Goal: Transaction & Acquisition: Purchase product/service

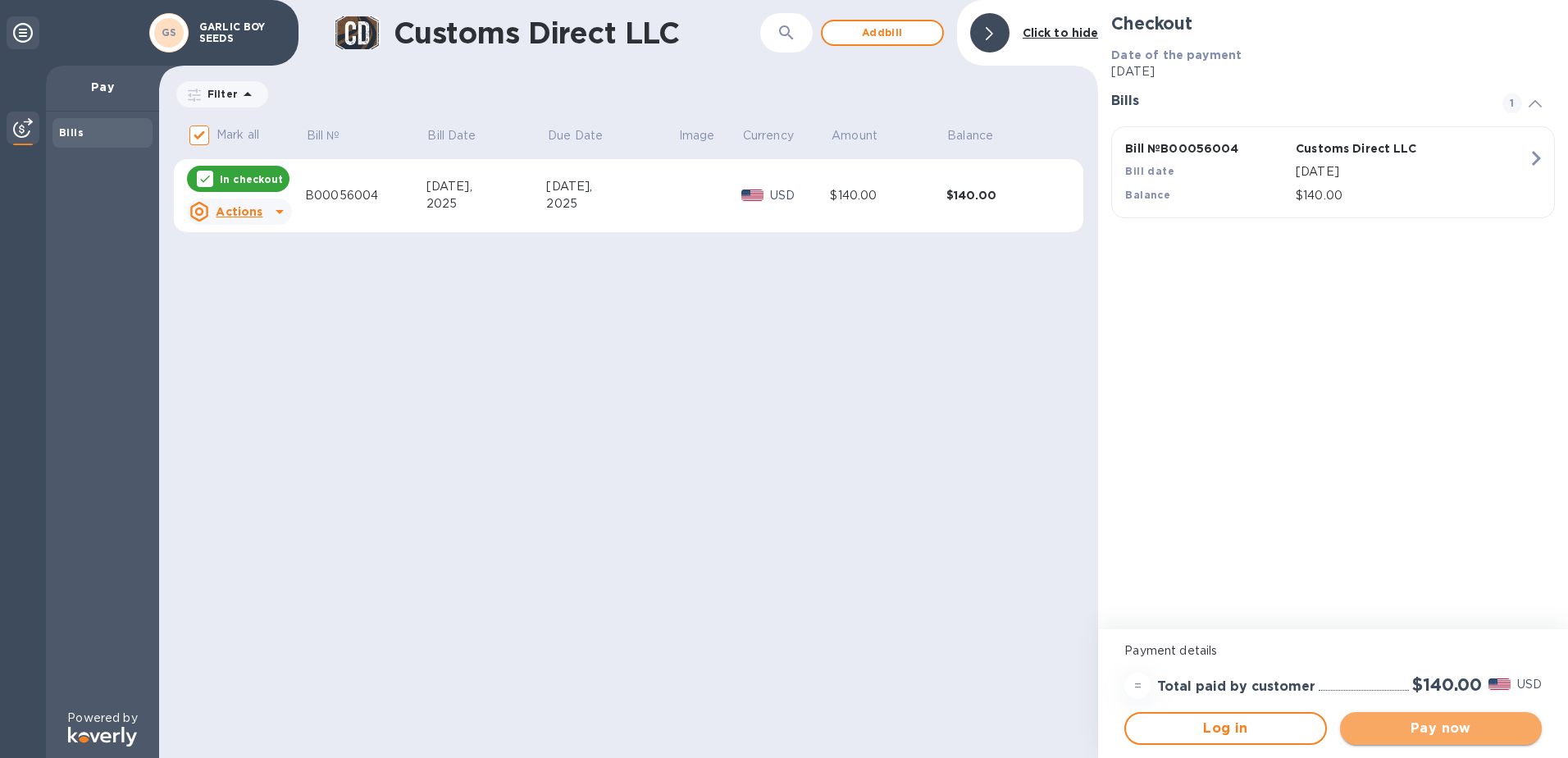
click at [1443, 726] on span "Pay now" at bounding box center [1441, 728] width 176 height 19
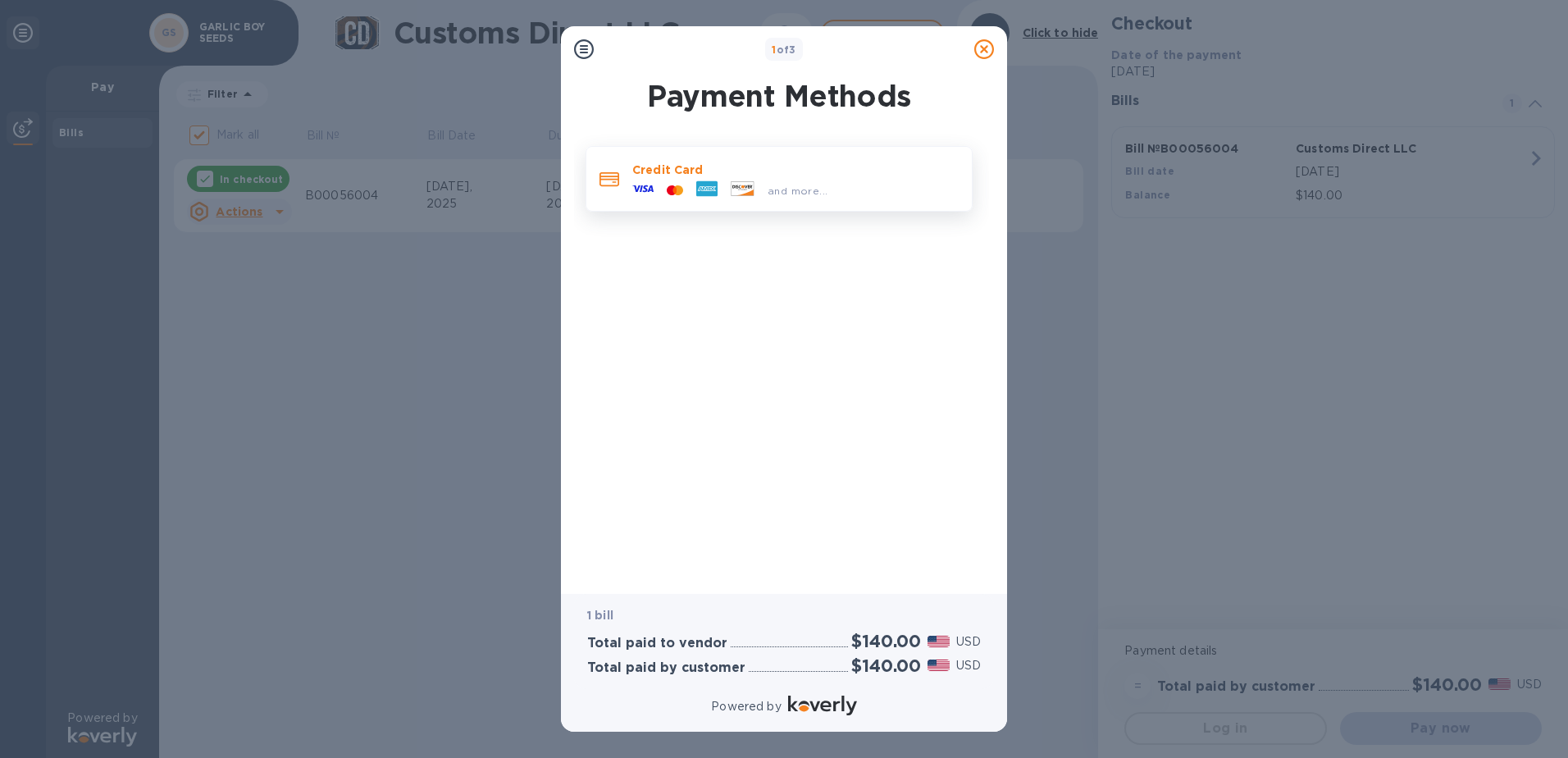
click at [724, 176] on p "Credit Card" at bounding box center [796, 170] width 327 height 17
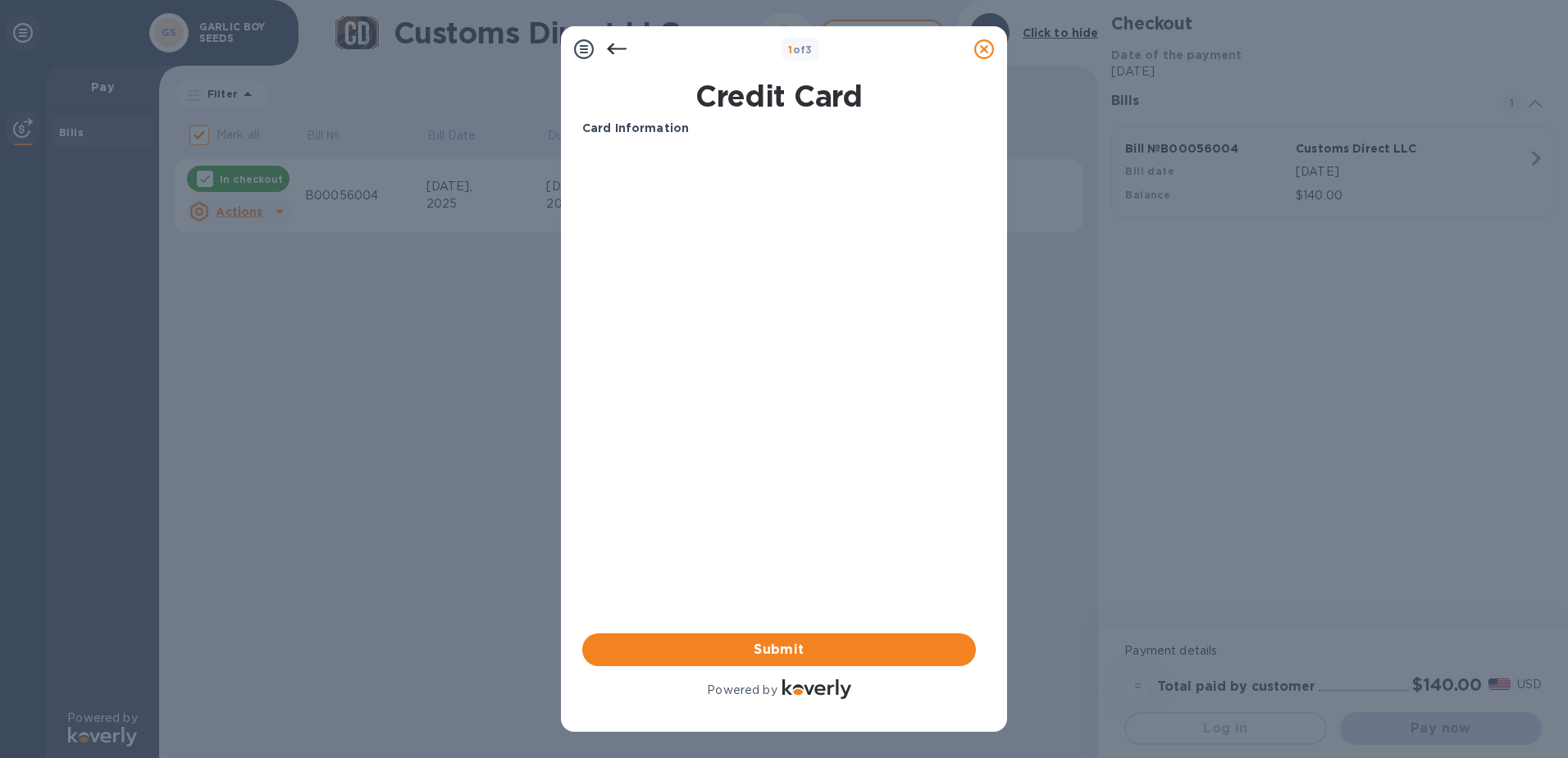
click at [802, 503] on div "Card Information Your browser does not support iframes Submit Powered by" at bounding box center [779, 411] width 394 height 582
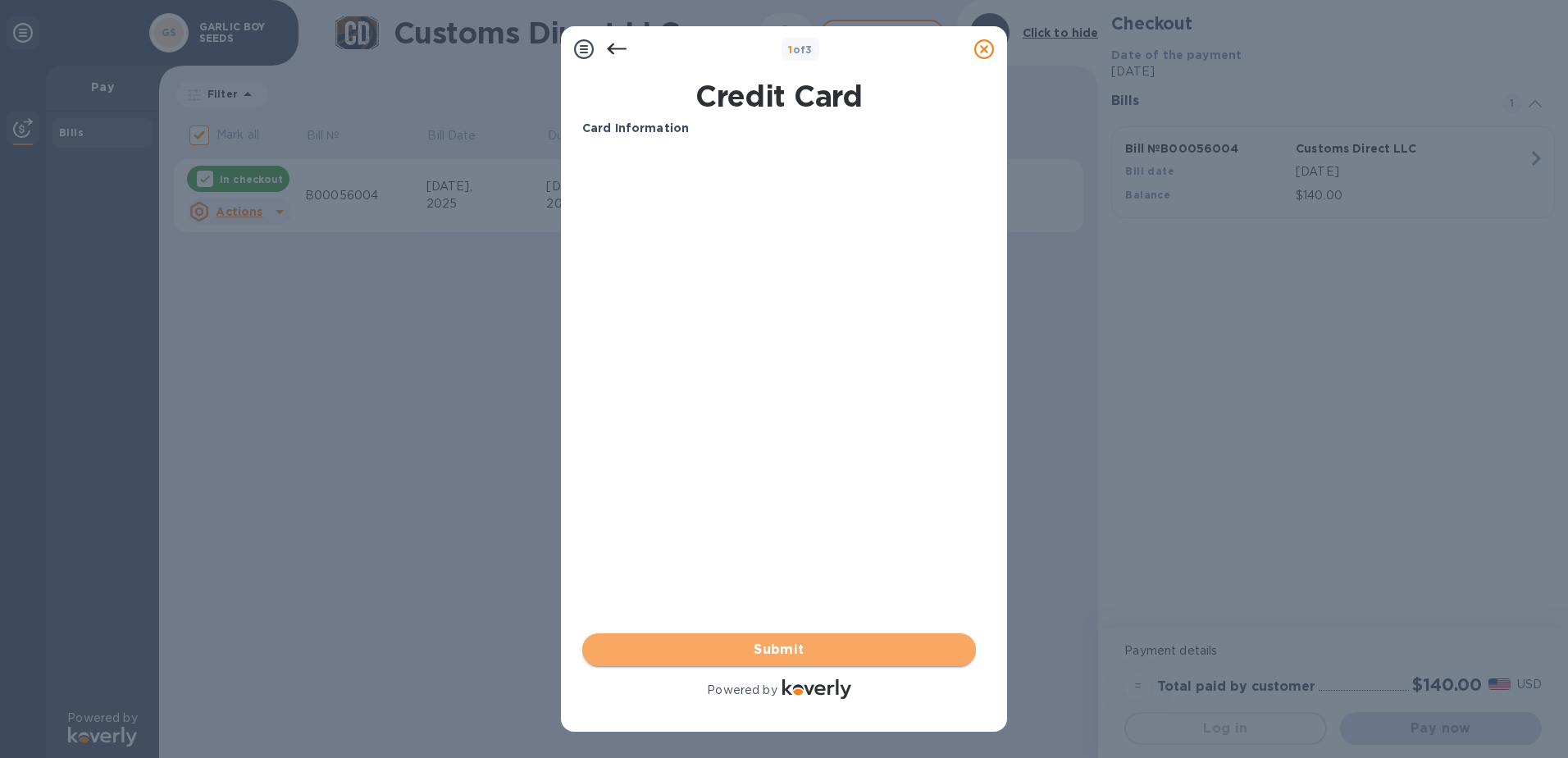
click at [768, 649] on span "Submit" at bounding box center [779, 649] width 367 height 19
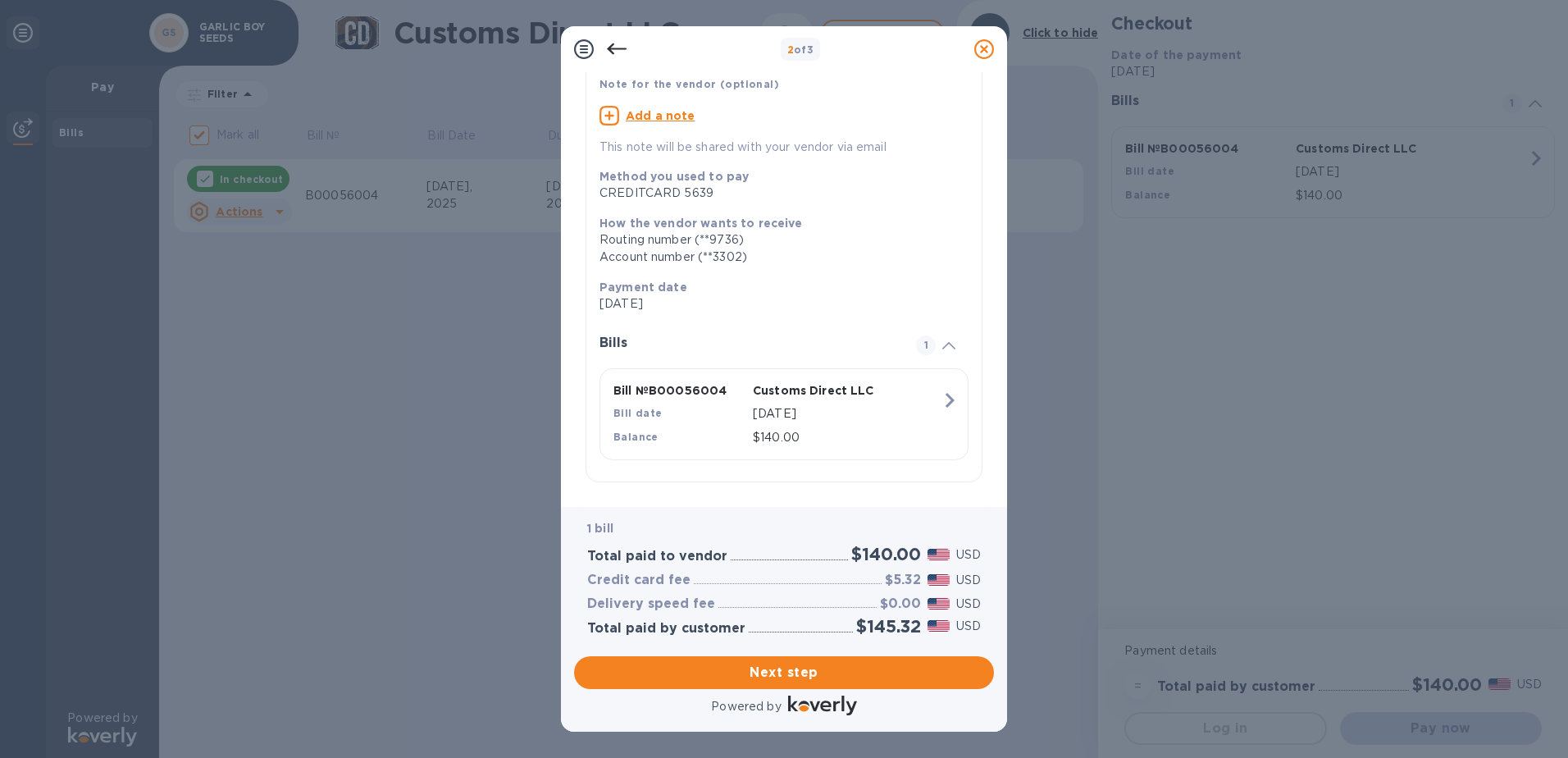
scroll to position [123, 0]
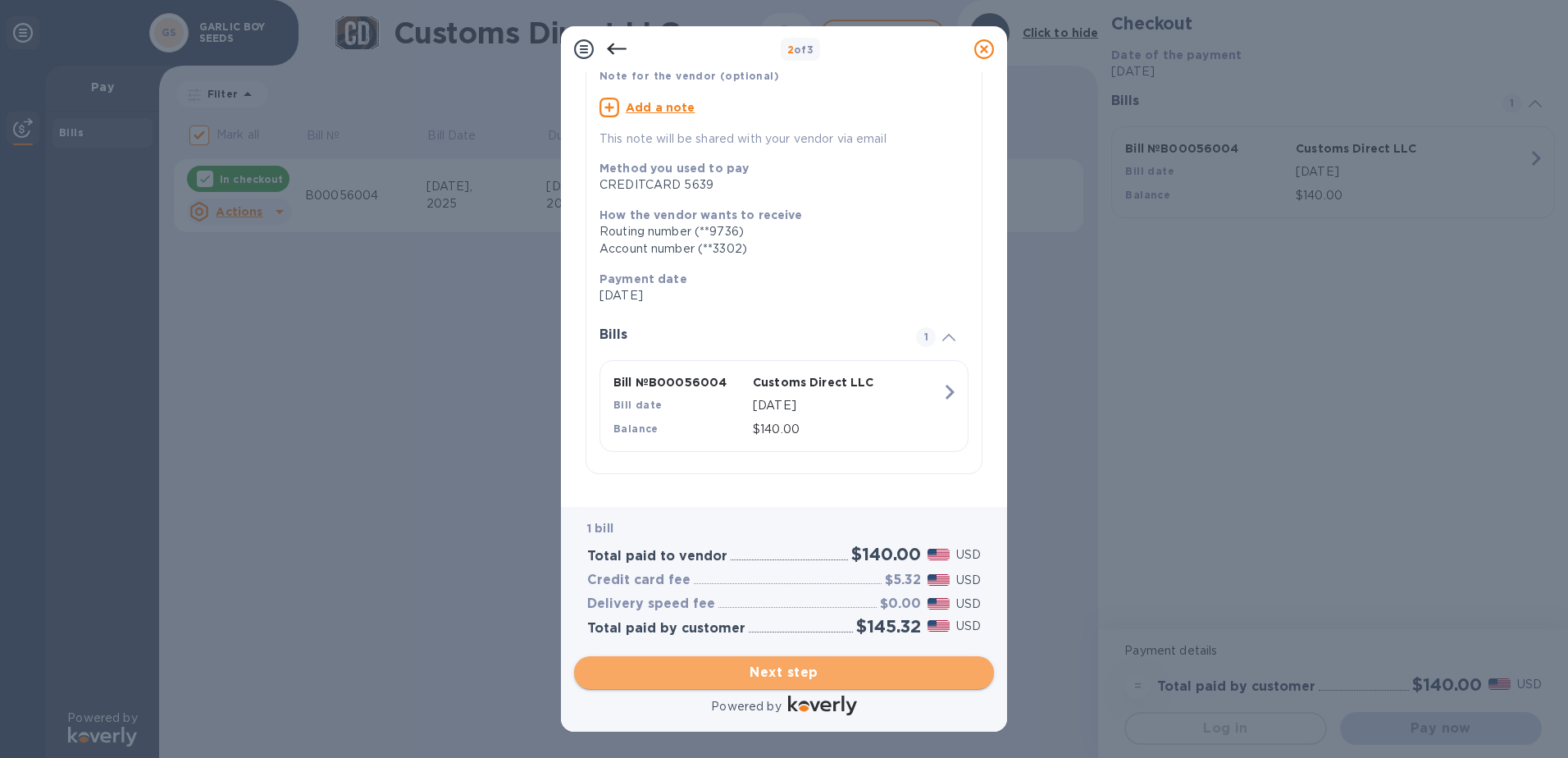
click at [804, 671] on span "Next step" at bounding box center [784, 672] width 394 height 19
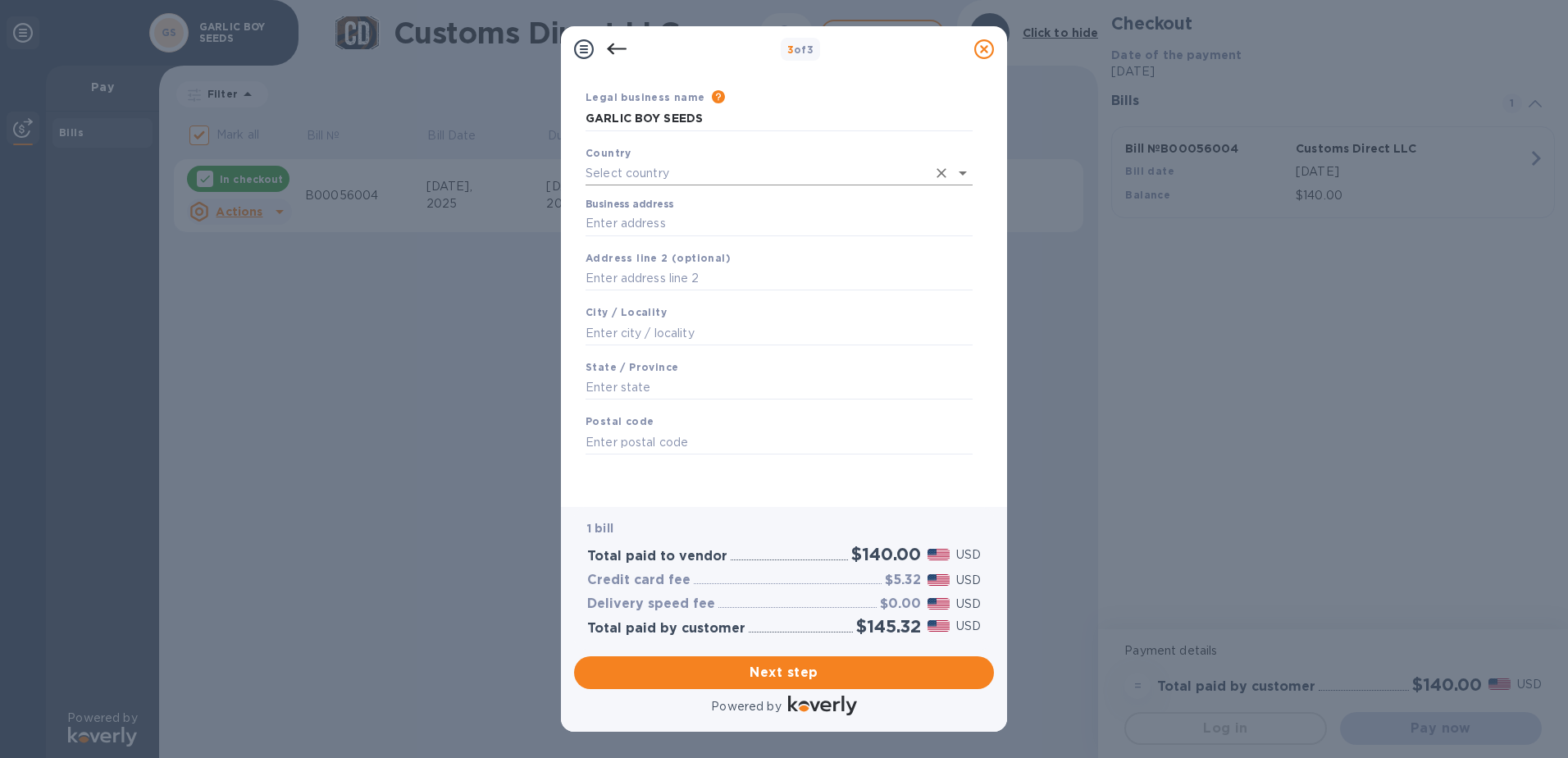
click at [613, 174] on input "text" at bounding box center [756, 173] width 341 height 24
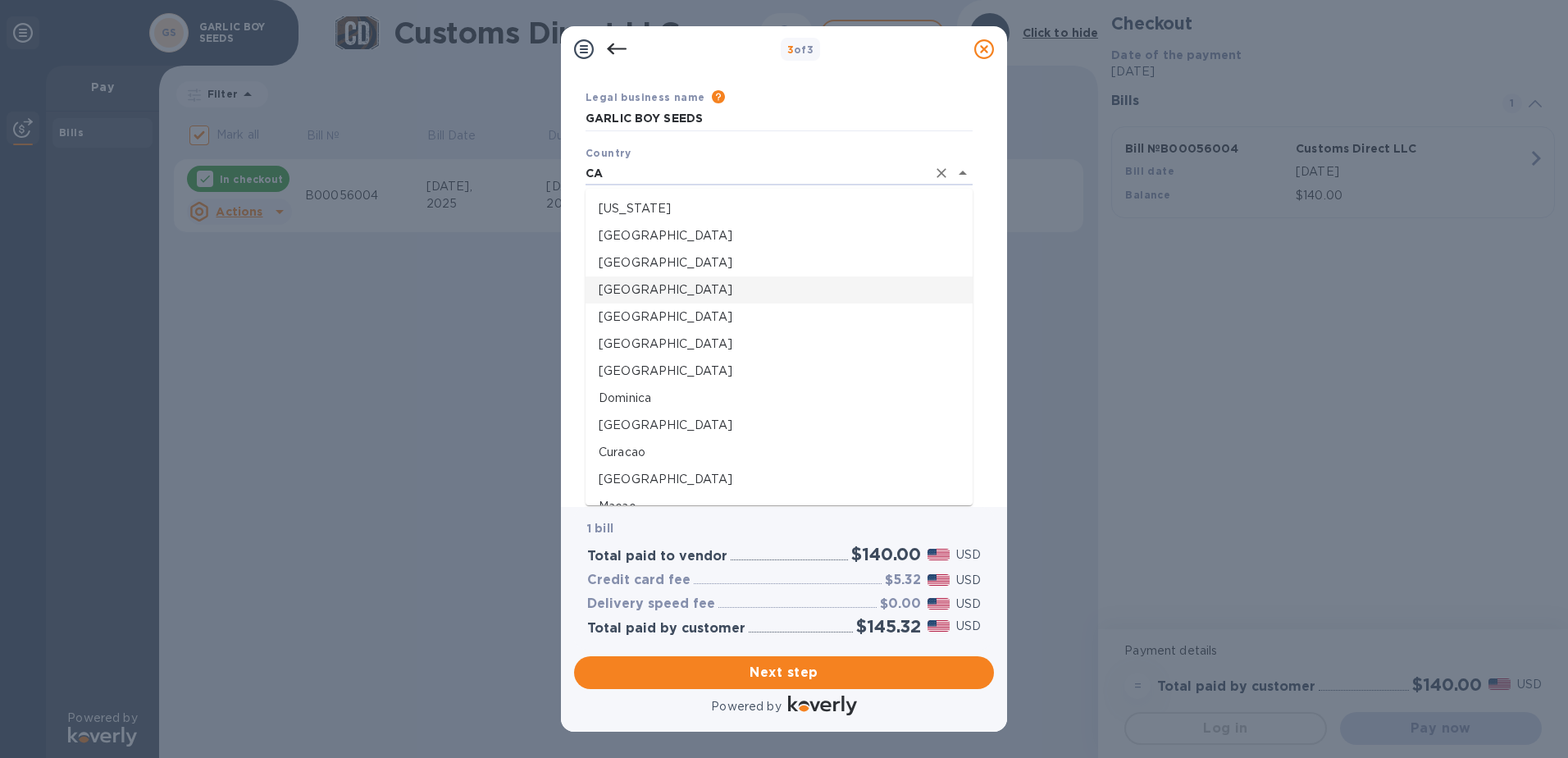
click at [628, 287] on p "[GEOGRAPHIC_DATA]" at bounding box center [779, 289] width 361 height 17
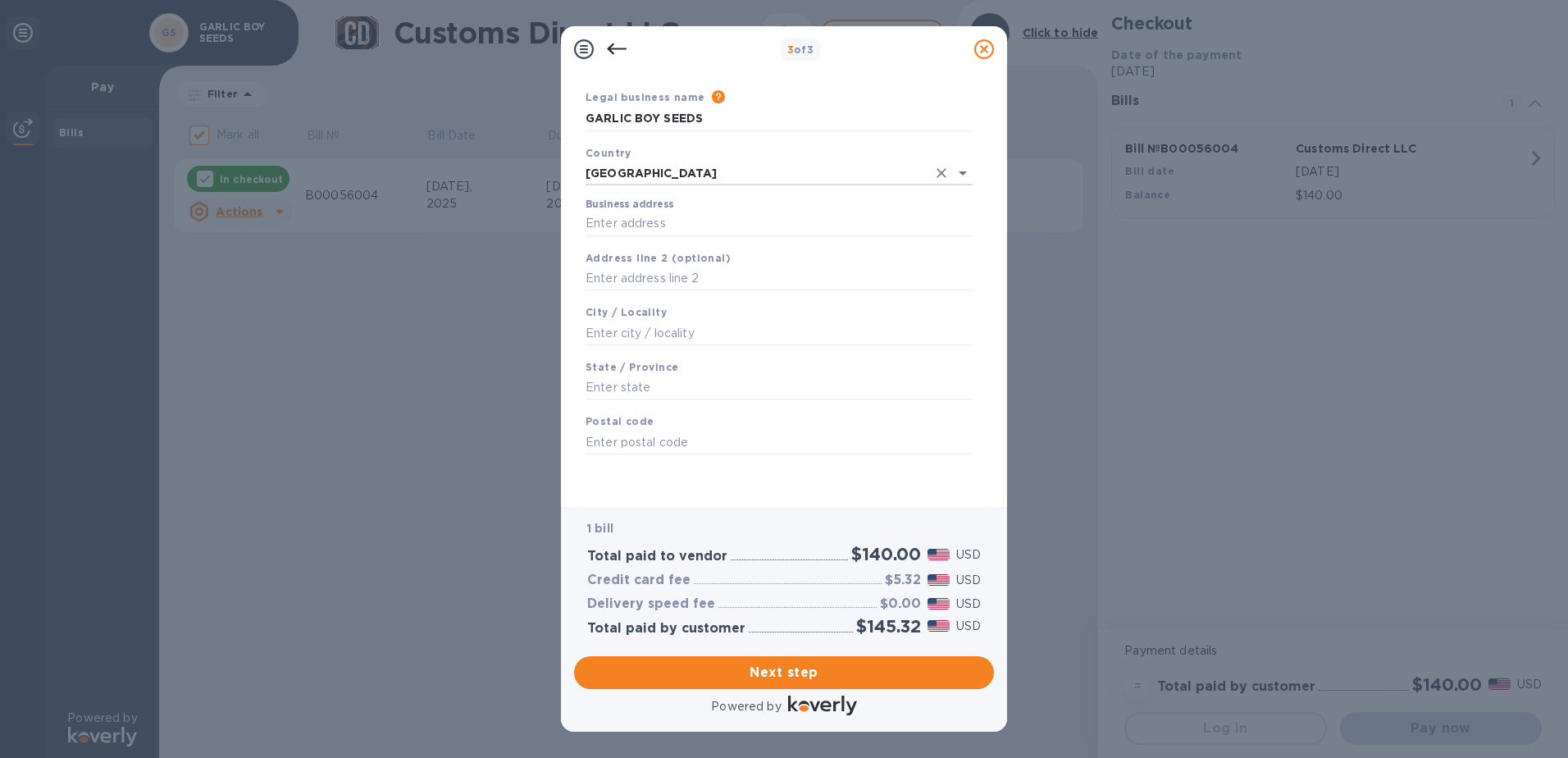
scroll to position [44, 0]
type input "[GEOGRAPHIC_DATA]"
click at [636, 220] on input "Business address" at bounding box center [779, 224] width 387 height 25
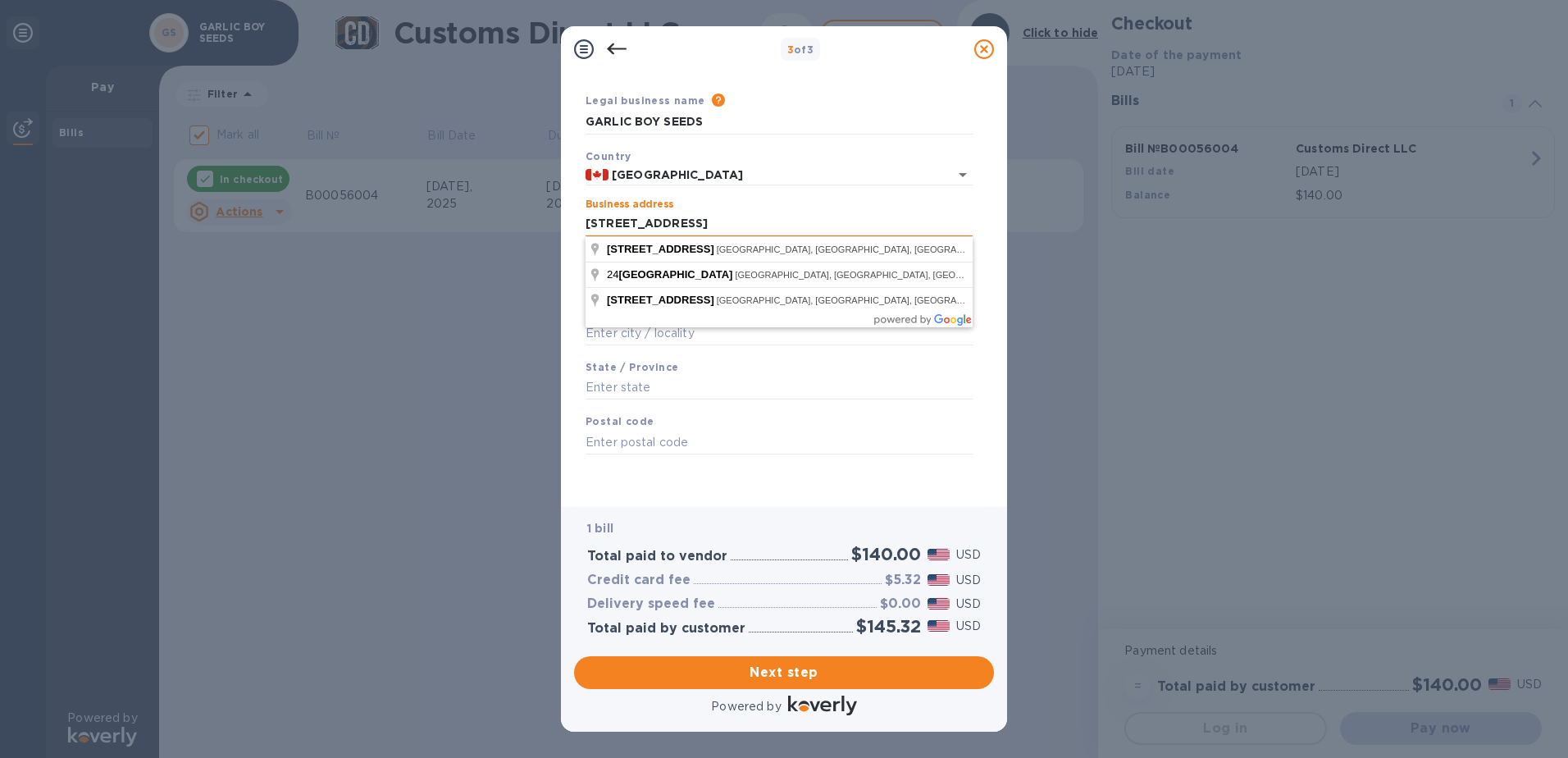
type input "[STREET_ADDRESS]"
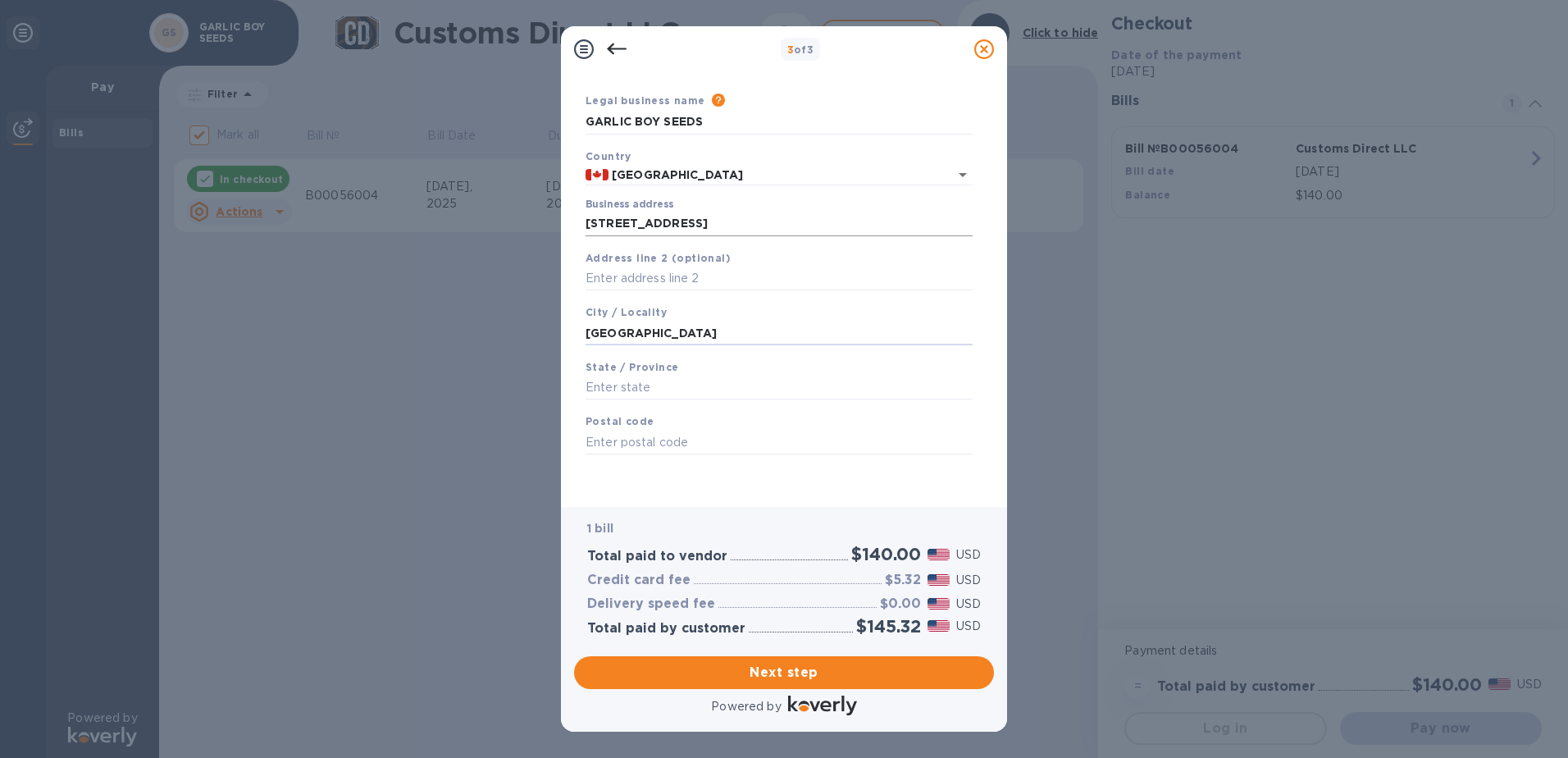
type input "[GEOGRAPHIC_DATA]"
type input "MB"
type input "R2N 3V5"
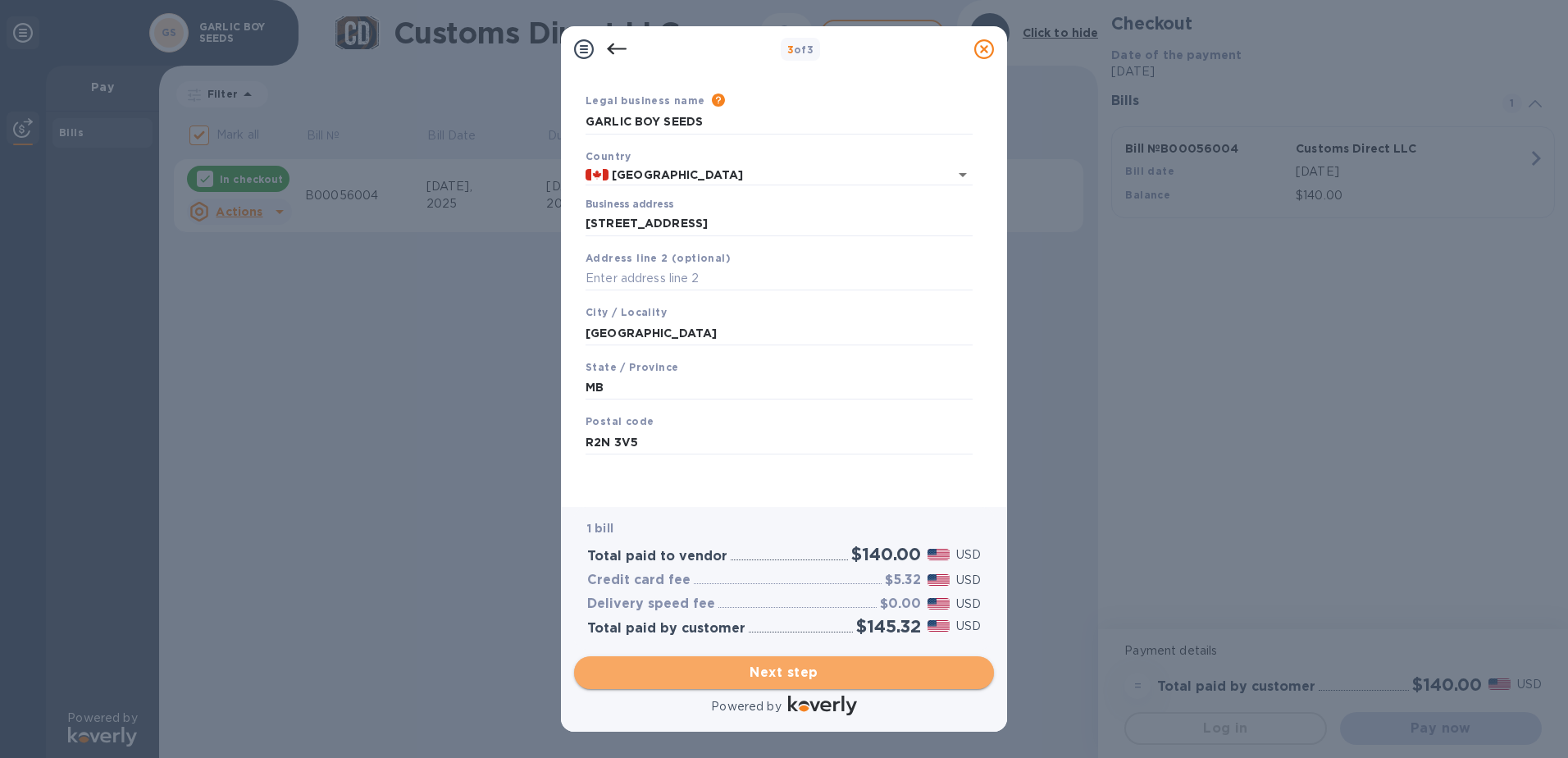
click at [800, 672] on span "Next step" at bounding box center [784, 672] width 394 height 19
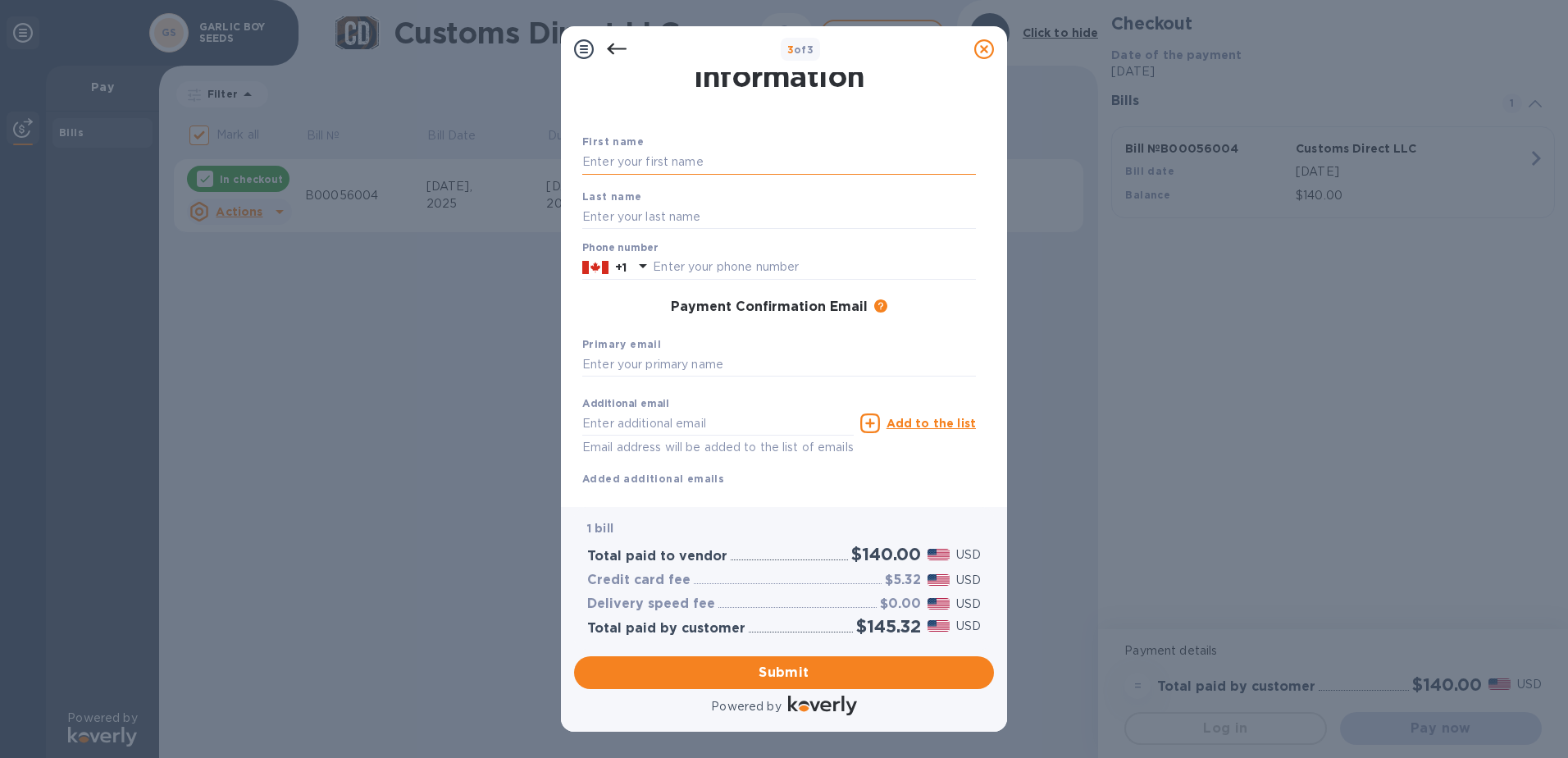
click at [623, 160] on input "text" at bounding box center [779, 163] width 394 height 25
type input "MARC"
type input "COTE"
type input "2043306484"
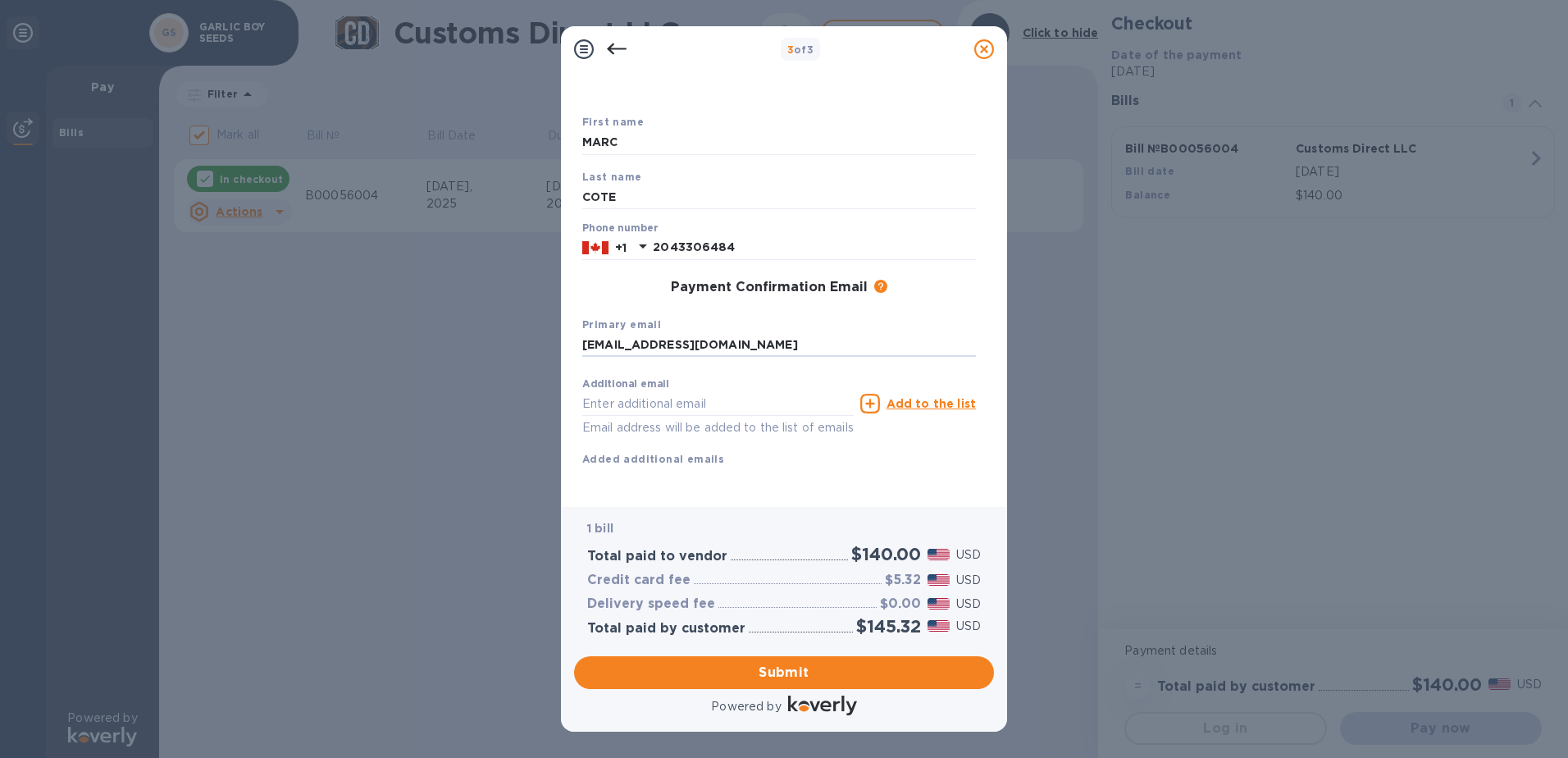
scroll to position [83, 0]
type input "[EMAIL_ADDRESS][DOMAIN_NAME]"
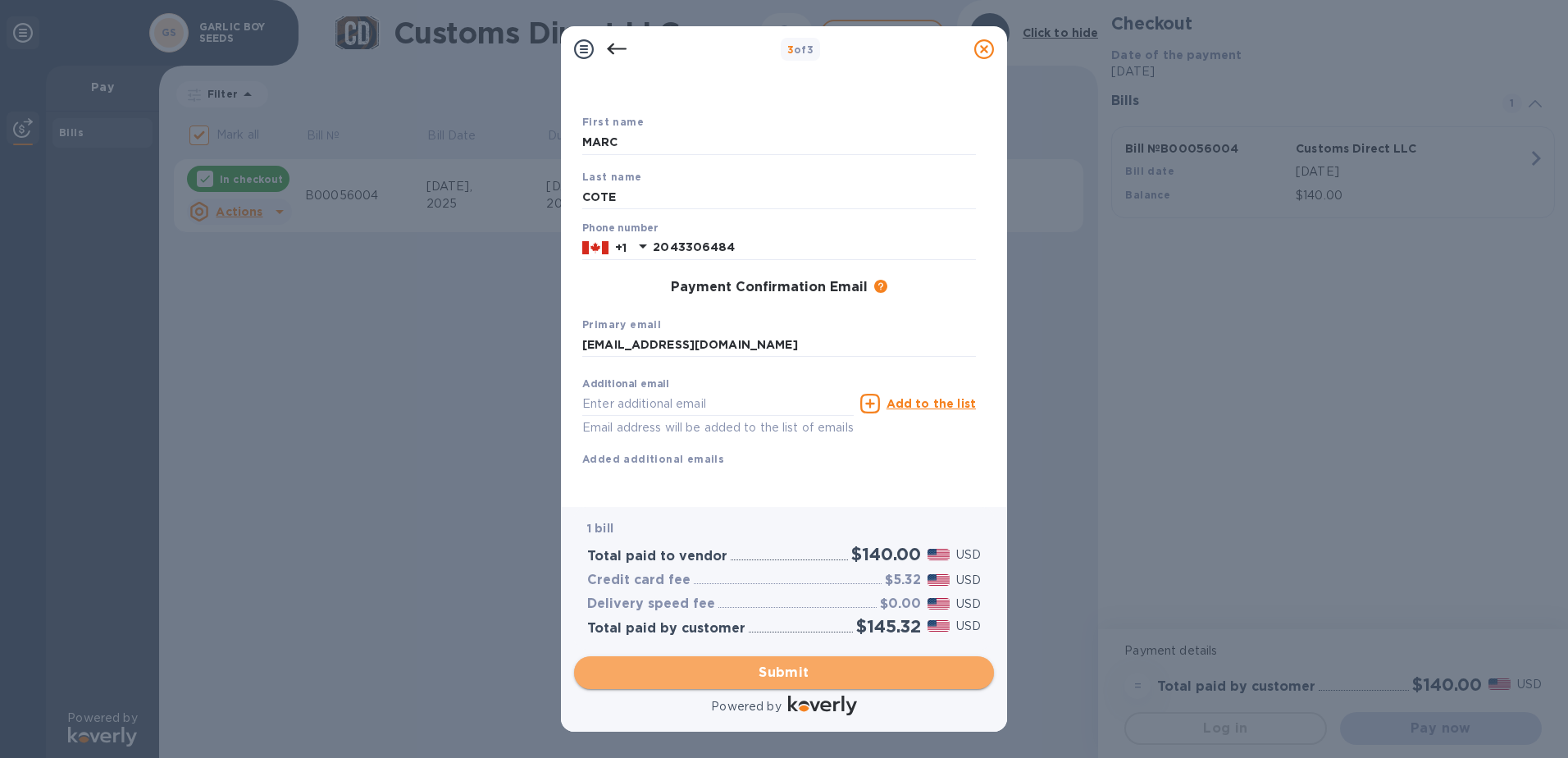
click at [774, 668] on span "Submit" at bounding box center [784, 672] width 394 height 19
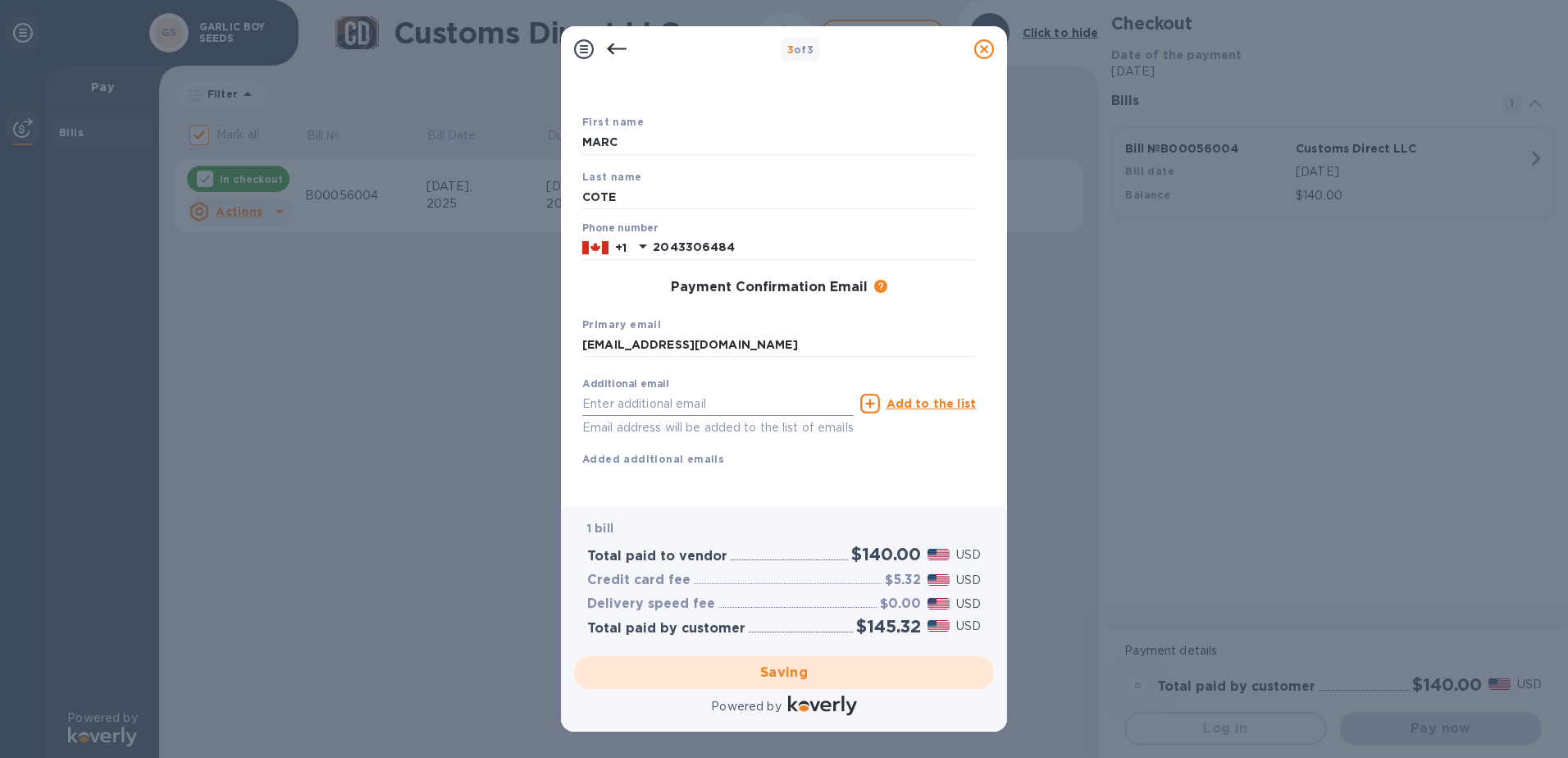
checkbox input "false"
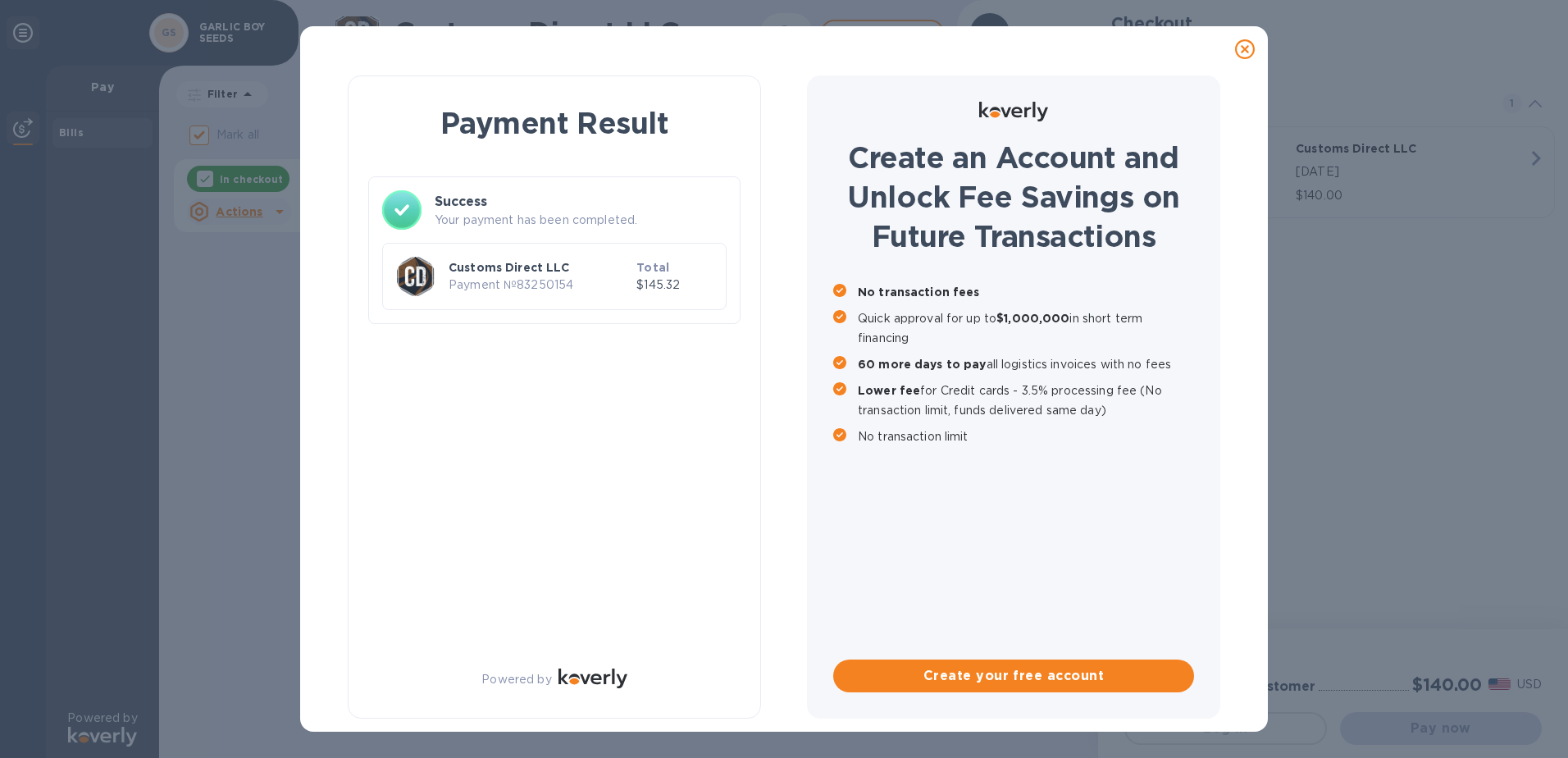
scroll to position [0, 0]
